Goal: Transaction & Acquisition: Obtain resource

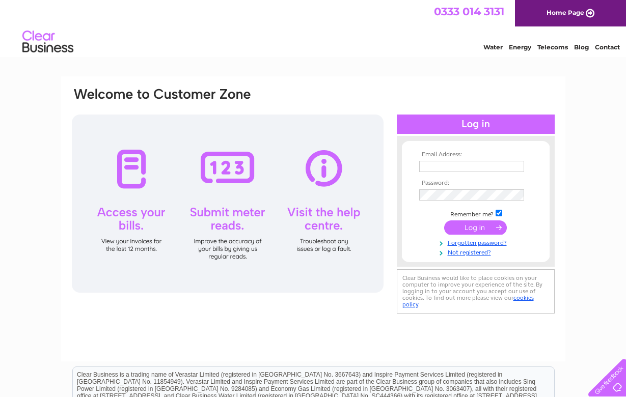
type input "[PERSON_NAME][EMAIL_ADDRESS][DOMAIN_NAME]"
click at [458, 225] on input "submit" at bounding box center [475, 228] width 63 height 14
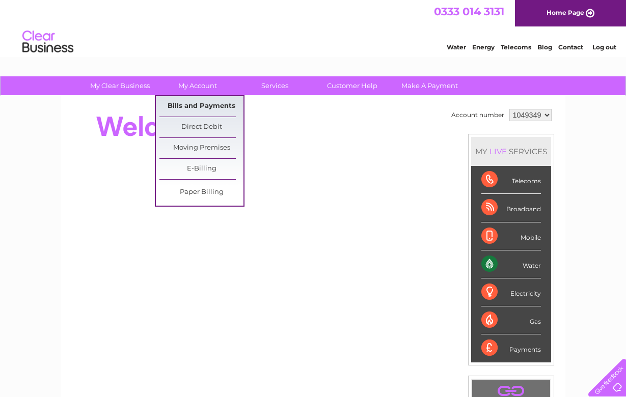
click at [191, 109] on link "Bills and Payments" at bounding box center [202, 106] width 84 height 20
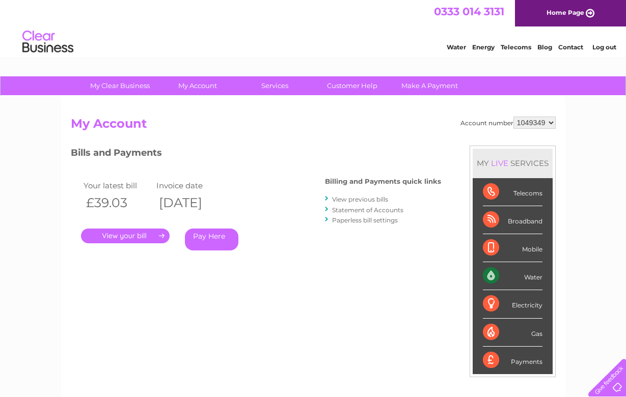
click at [334, 200] on link "View previous bills" at bounding box center [360, 200] width 56 height 8
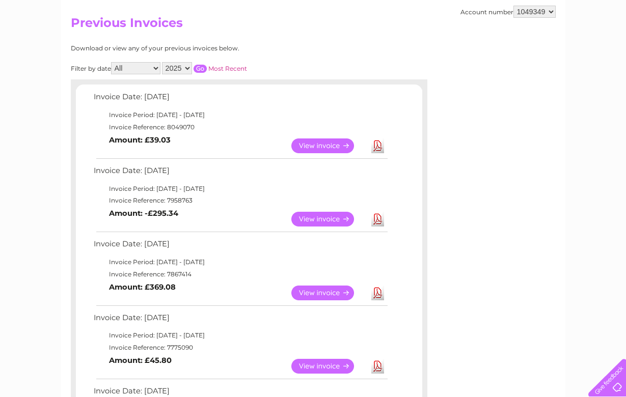
scroll to position [102, 0]
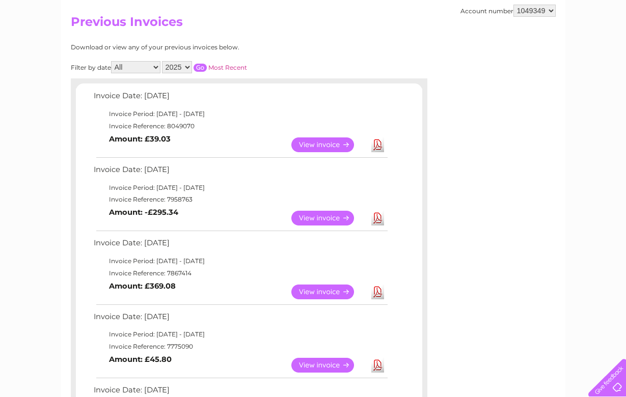
click at [375, 149] on link "Download" at bounding box center [377, 145] width 13 height 15
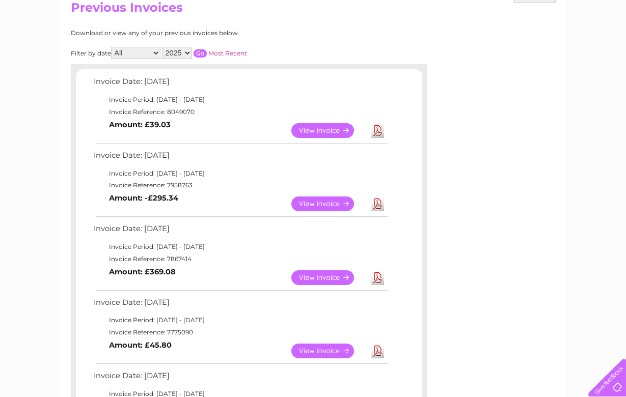
scroll to position [0, 0]
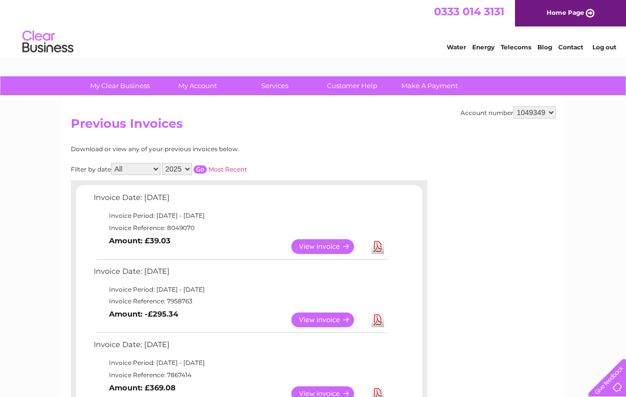
click at [602, 48] on link "Log out" at bounding box center [605, 47] width 24 height 8
